Goal: Information Seeking & Learning: Learn about a topic

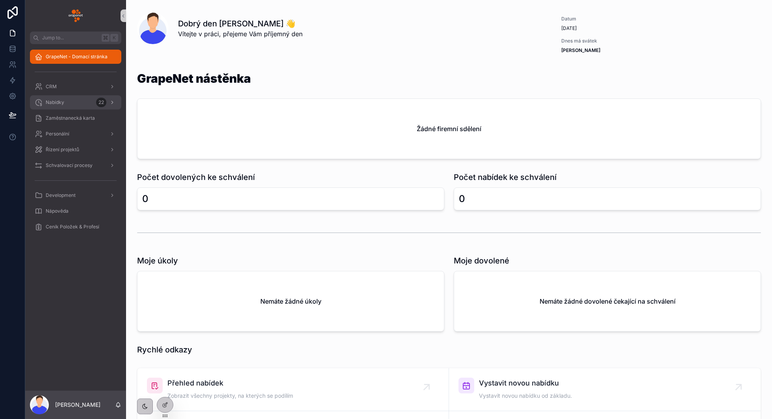
click at [74, 104] on div "Nabídky 22" at bounding box center [76, 102] width 82 height 13
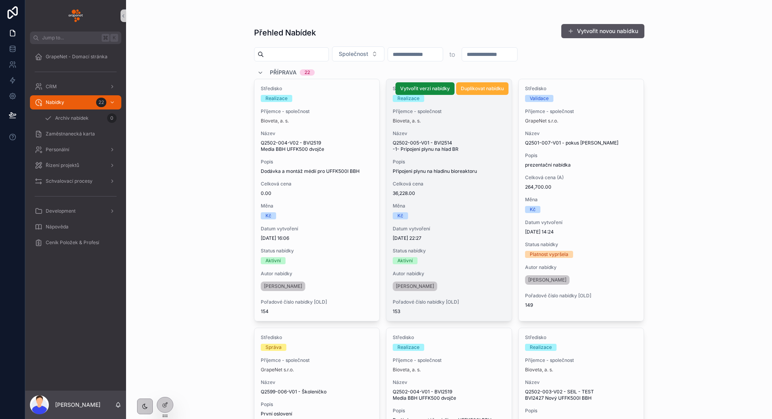
click at [478, 132] on span "Název" at bounding box center [449, 133] width 113 height 6
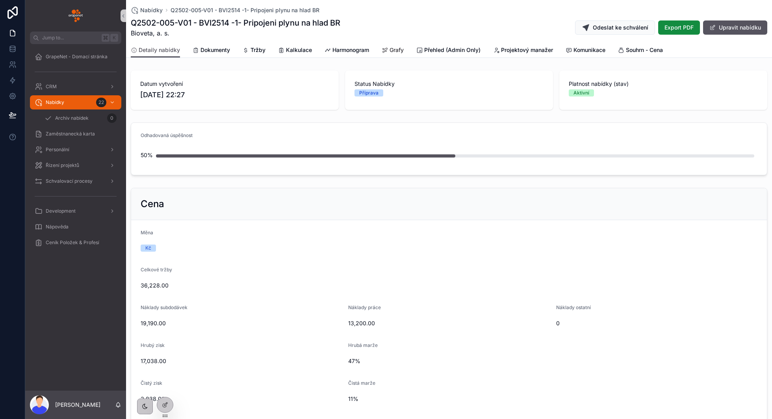
click at [394, 50] on span "Grafy" at bounding box center [396, 50] width 14 height 8
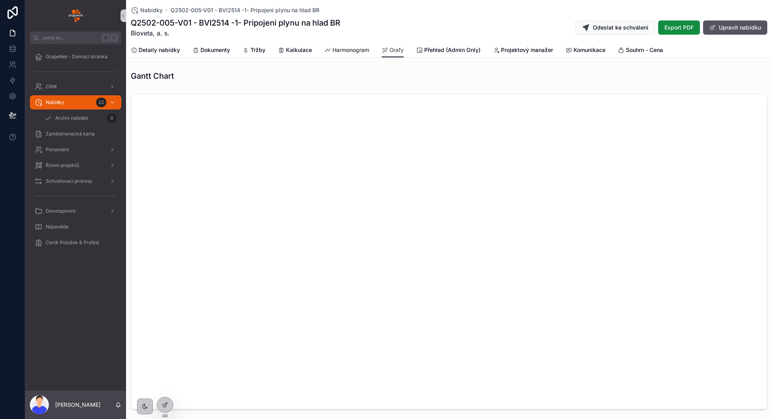
click at [351, 50] on span "Harmonogram" at bounding box center [350, 50] width 37 height 8
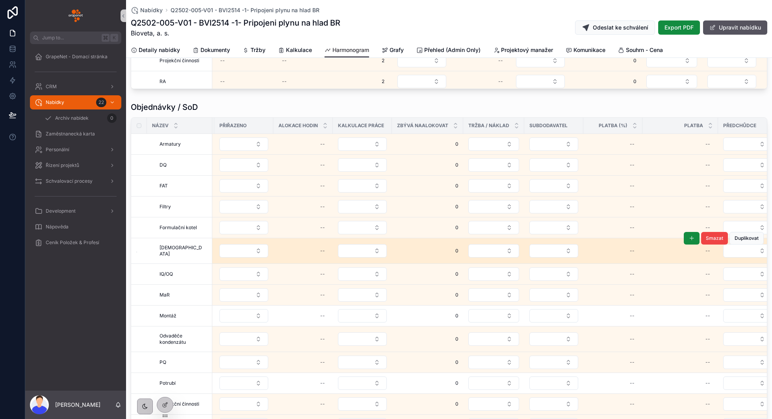
scroll to position [0, 246]
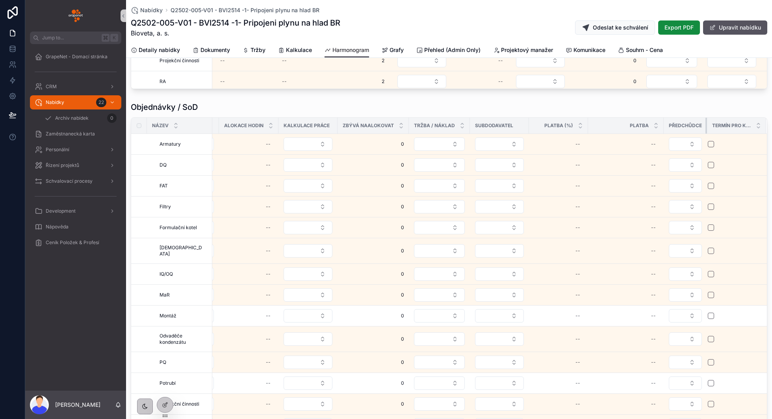
drag, startPoint x: 706, startPoint y: 125, endPoint x: 677, endPoint y: 124, distance: 29.2
click at [677, 124] on th "Předchůdce" at bounding box center [684, 126] width 43 height 16
click at [758, 121] on icon "scrollable content" at bounding box center [760, 123] width 5 height 5
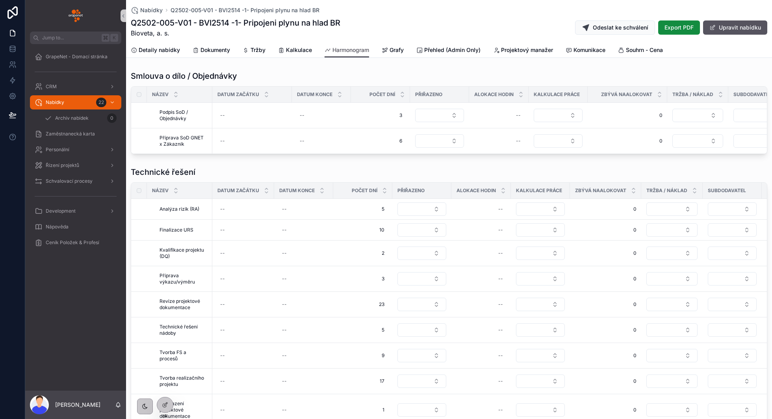
click at [151, 9] on span "Nabídky" at bounding box center [151, 10] width 22 height 8
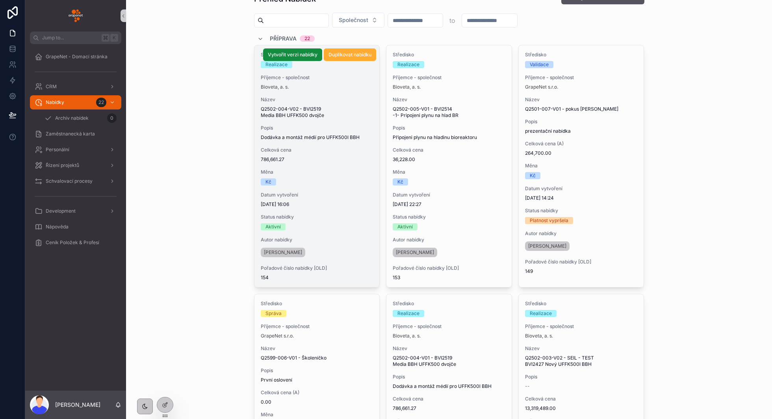
scroll to position [54, 0]
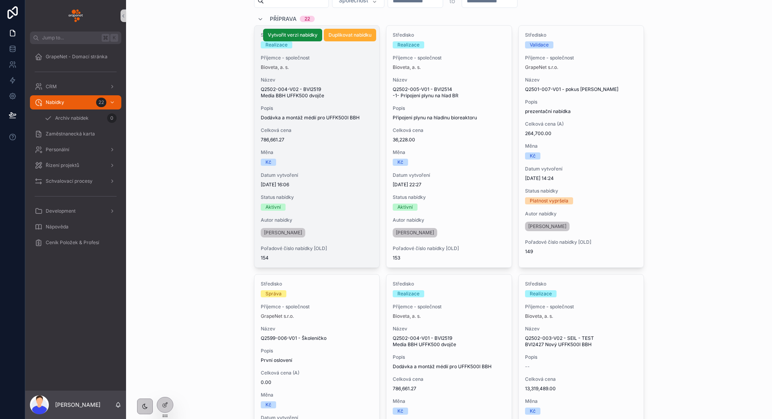
click at [345, 169] on div "Středisko Realizace Příjemce - společnost Bioveta, a. s. Název Q2502-004-V02 - …" at bounding box center [316, 147] width 125 height 242
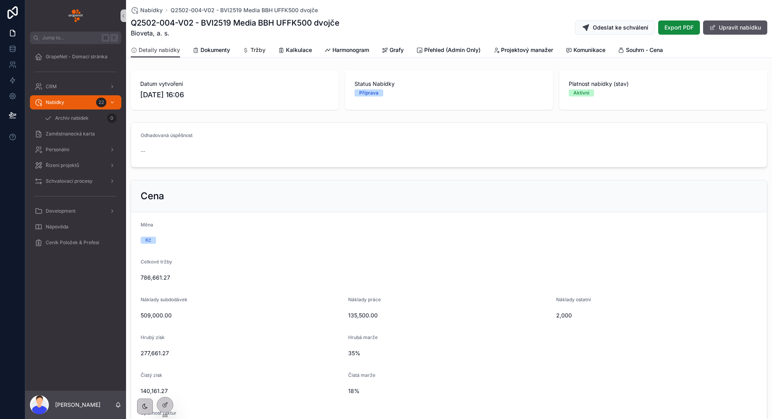
click at [257, 52] on span "Tržby" at bounding box center [257, 50] width 15 height 8
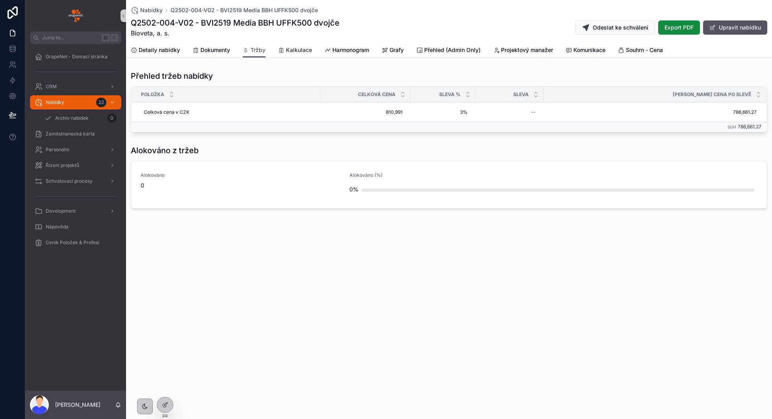
click at [293, 53] on span "Kalkulace" at bounding box center [299, 50] width 26 height 8
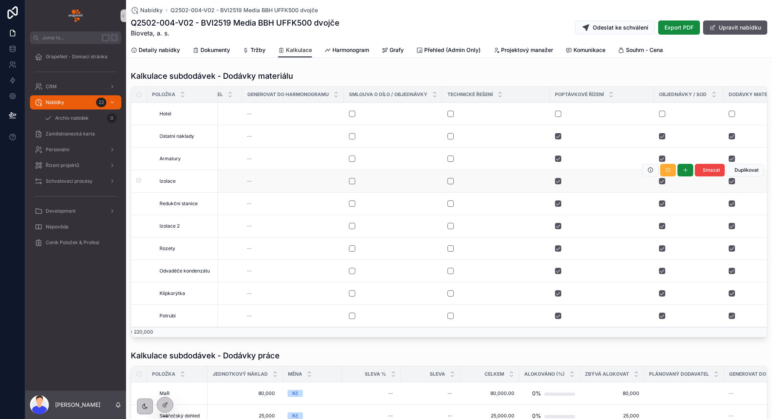
scroll to position [0, 1200]
